Goal: Information Seeking & Learning: Learn about a topic

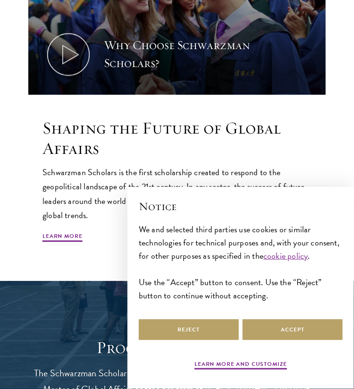
scroll to position [425, 0]
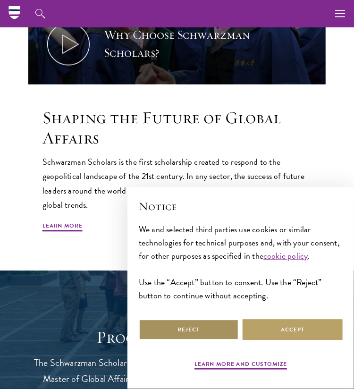
click at [172, 328] on button "Reject" at bounding box center [189, 329] width 100 height 21
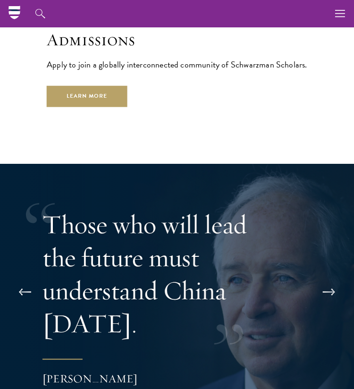
scroll to position [2414, 0]
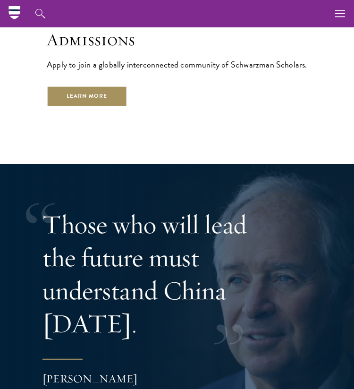
click at [84, 86] on link "Learn More" at bounding box center [87, 96] width 81 height 21
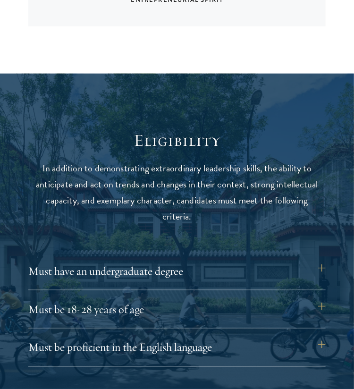
scroll to position [1014, 0]
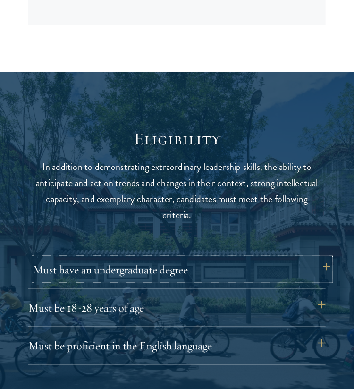
click at [318, 258] on button "Must have an undergraduate degree" at bounding box center [181, 269] width 297 height 23
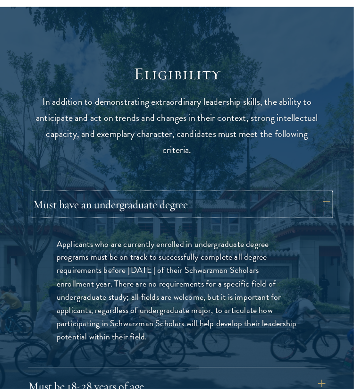
scroll to position [1079, 0]
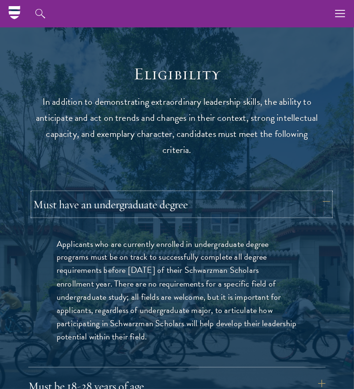
click at [309, 193] on button "Must have an undergraduate degree" at bounding box center [181, 204] width 297 height 23
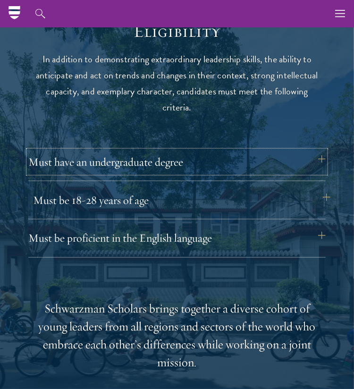
scroll to position [1120, 0]
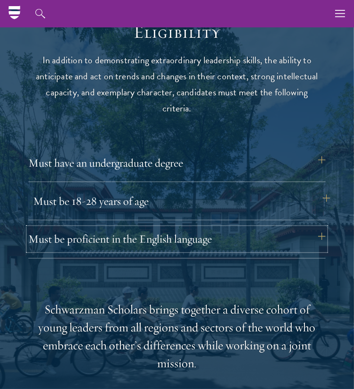
click at [291, 228] on button "Must be proficient in the English language" at bounding box center [176, 239] width 297 height 23
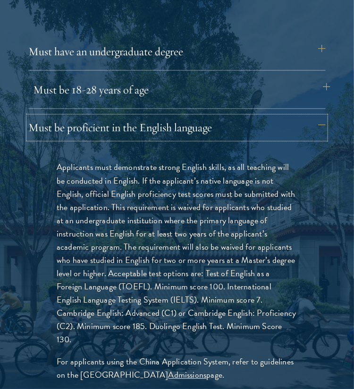
scroll to position [1233, 0]
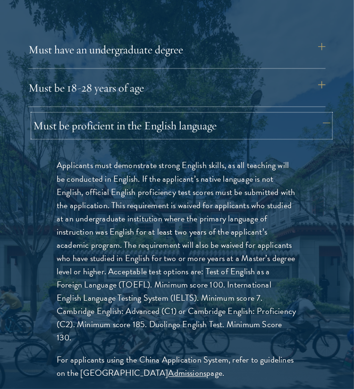
click at [306, 115] on button "Must be proficient in the English language" at bounding box center [181, 126] width 297 height 23
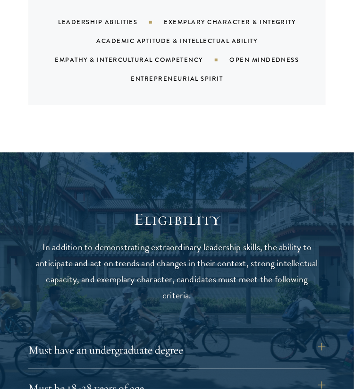
scroll to position [1134, 0]
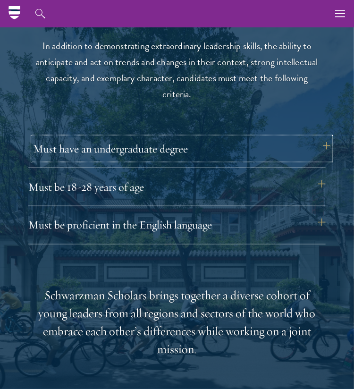
click at [323, 137] on button "Must have an undergraduate degree" at bounding box center [181, 148] width 297 height 23
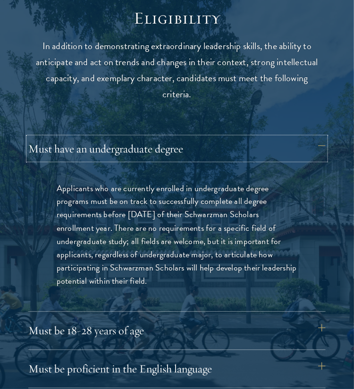
scroll to position [1167, 0]
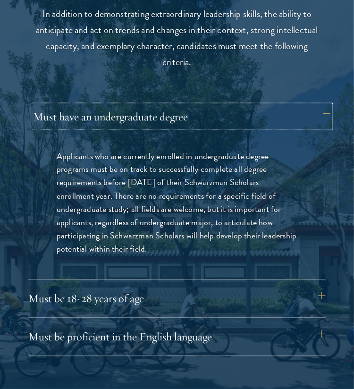
click at [319, 105] on button "Must have an undergraduate degree" at bounding box center [181, 116] width 297 height 23
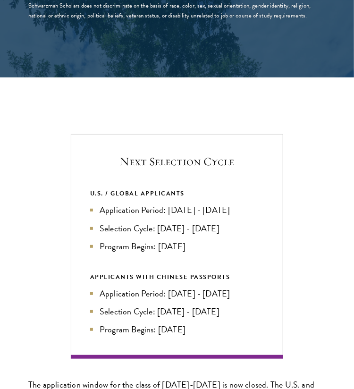
scroll to position [1713, 0]
